Goal: Check status: Check status

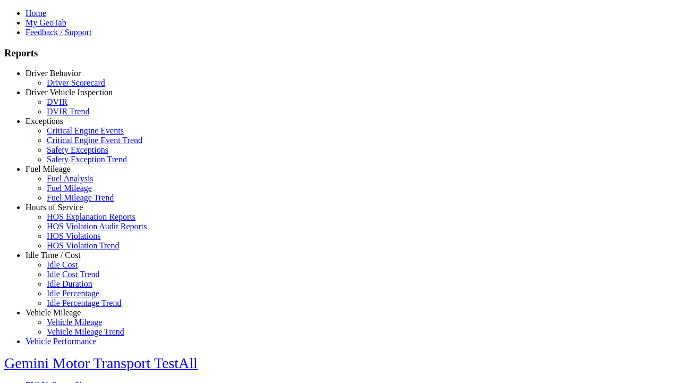
click at [61, 125] on link "Exceptions" at bounding box center [45, 120] width 38 height 9
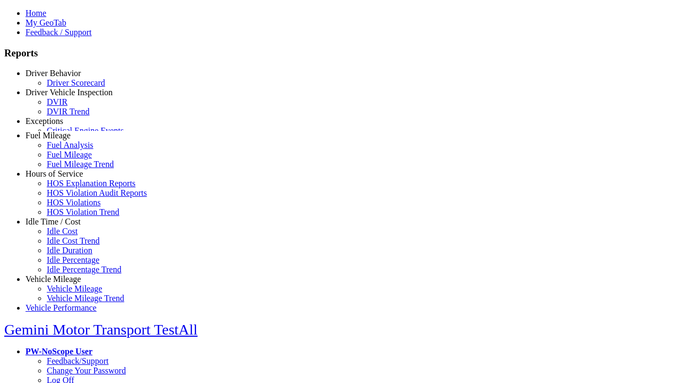
click at [69, 154] on link "Safety Exceptions" at bounding box center [78, 149] width 62 height 9
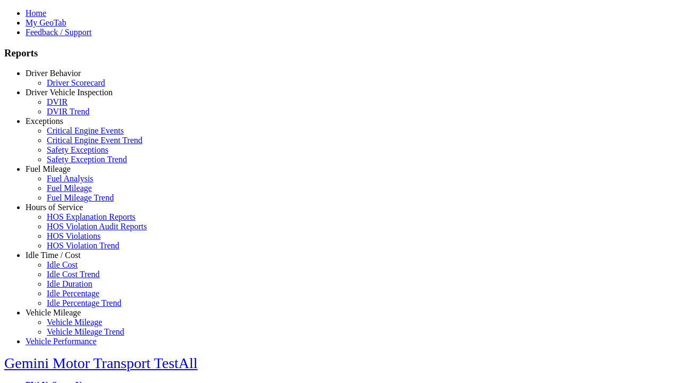
type input "**********"
